Goal: Download file/media

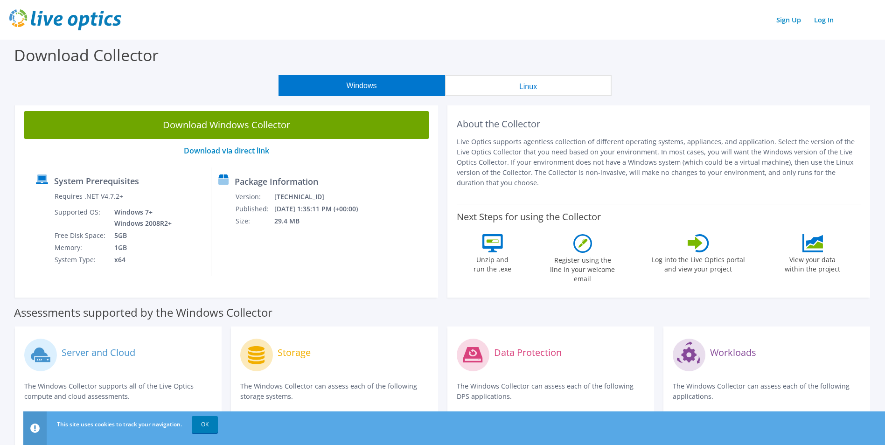
click at [527, 84] on button "Linux" at bounding box center [528, 85] width 167 height 21
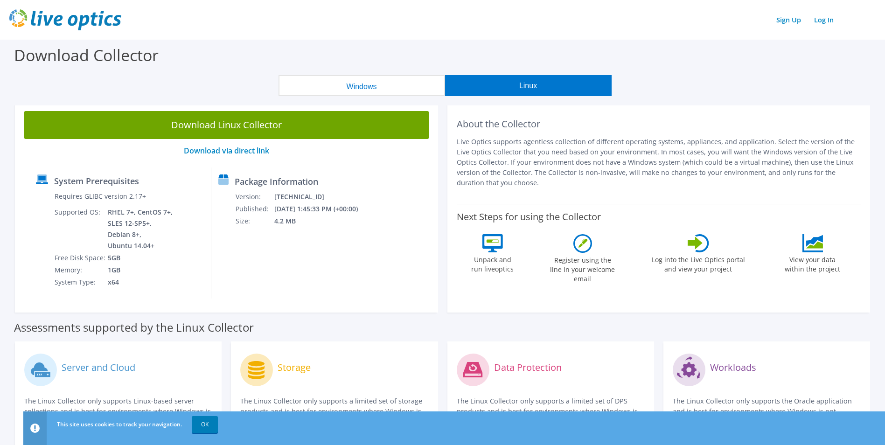
click at [532, 82] on button "Linux" at bounding box center [528, 85] width 167 height 21
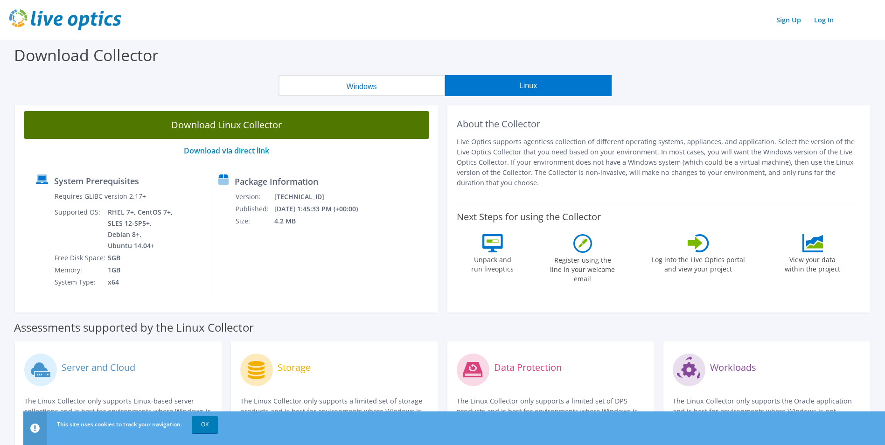
click at [226, 127] on link "Download Linux Collector" at bounding box center [226, 125] width 405 height 28
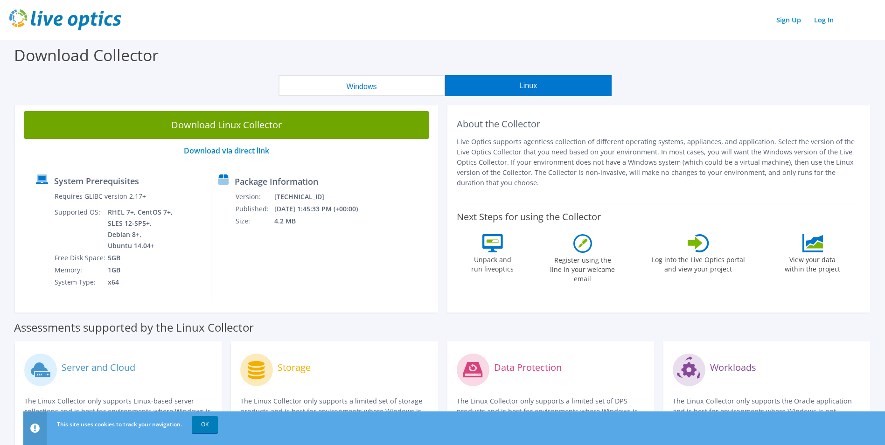
click at [371, 81] on button "Windows" at bounding box center [362, 85] width 167 height 21
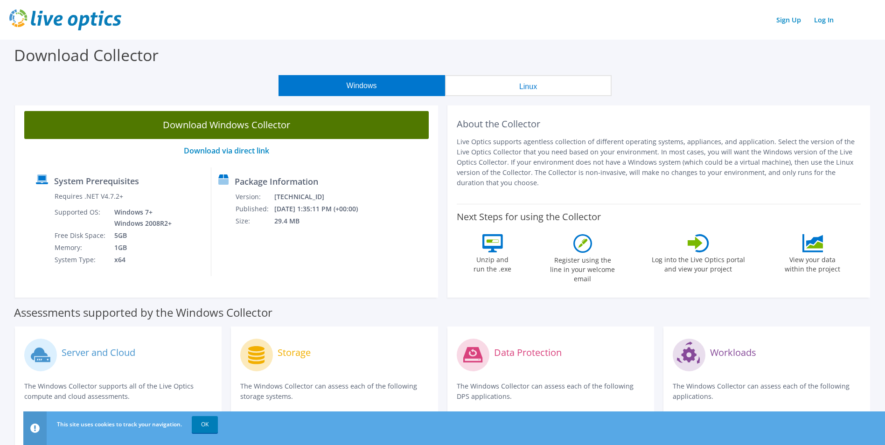
click at [236, 126] on link "Download Windows Collector" at bounding box center [226, 125] width 405 height 28
